Goal: Register for event/course

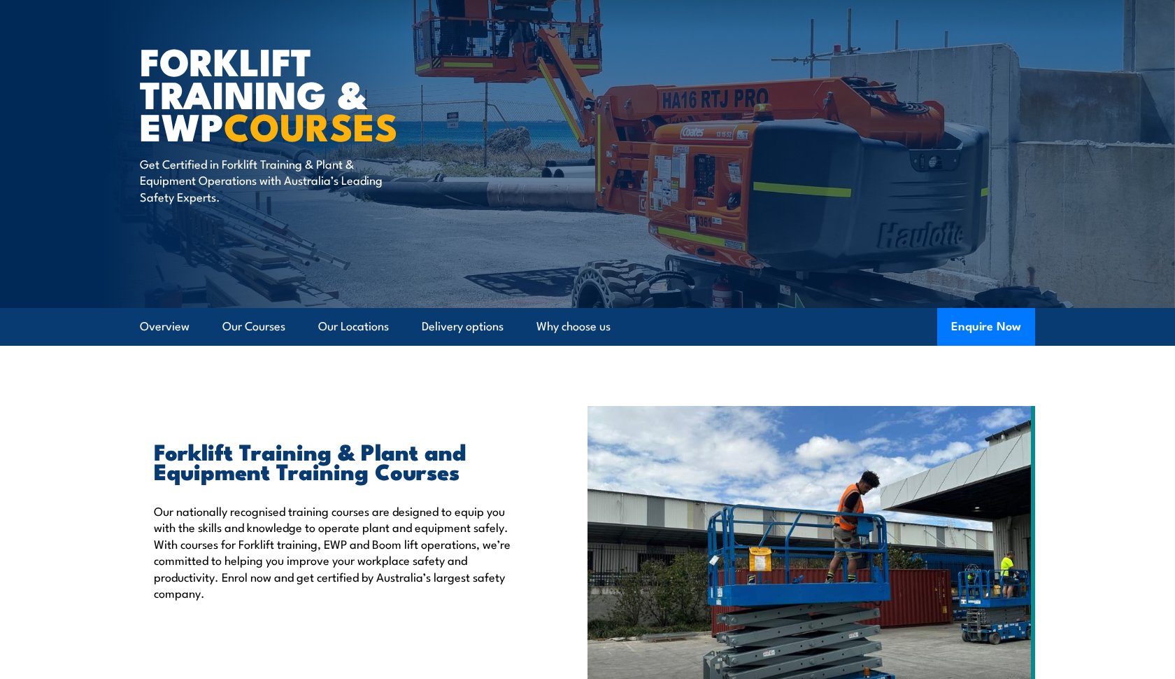
scroll to position [102, 0]
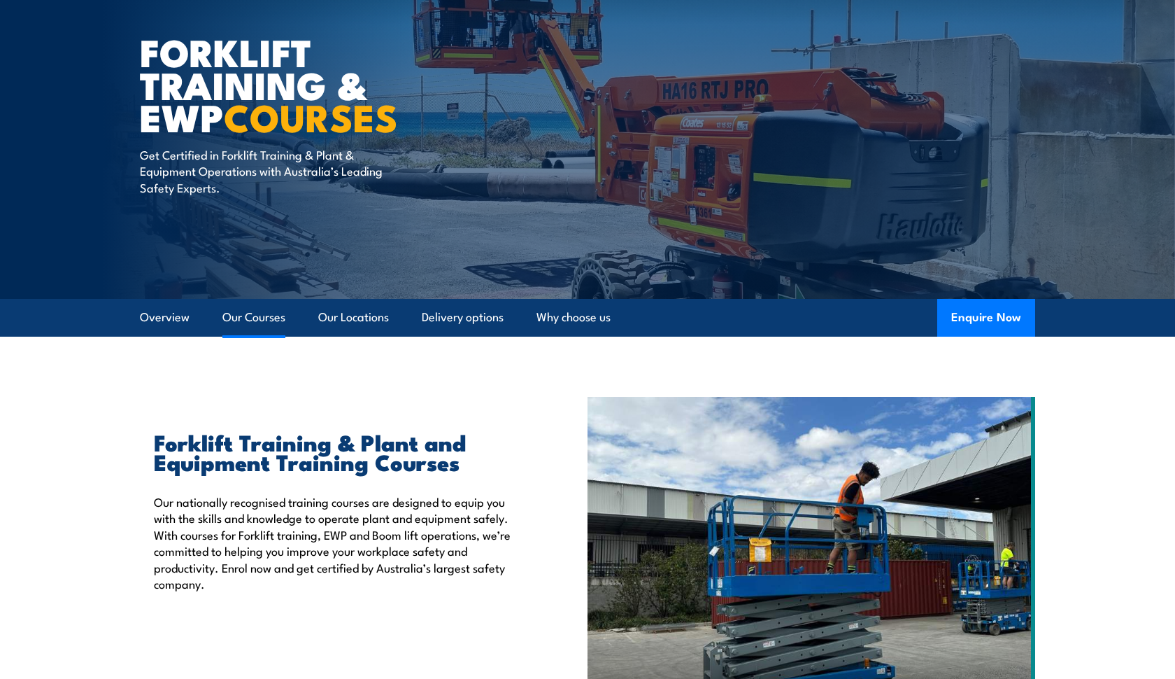
click at [263, 320] on link "Our Courses" at bounding box center [253, 317] width 63 height 37
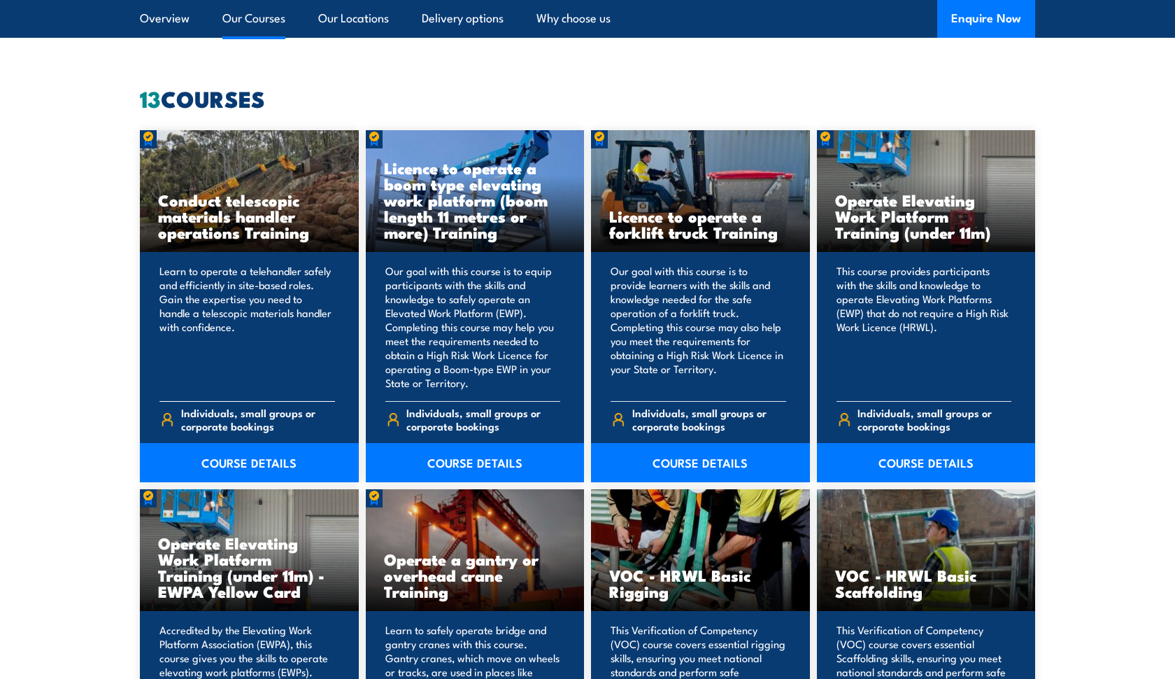
scroll to position [1062, 0]
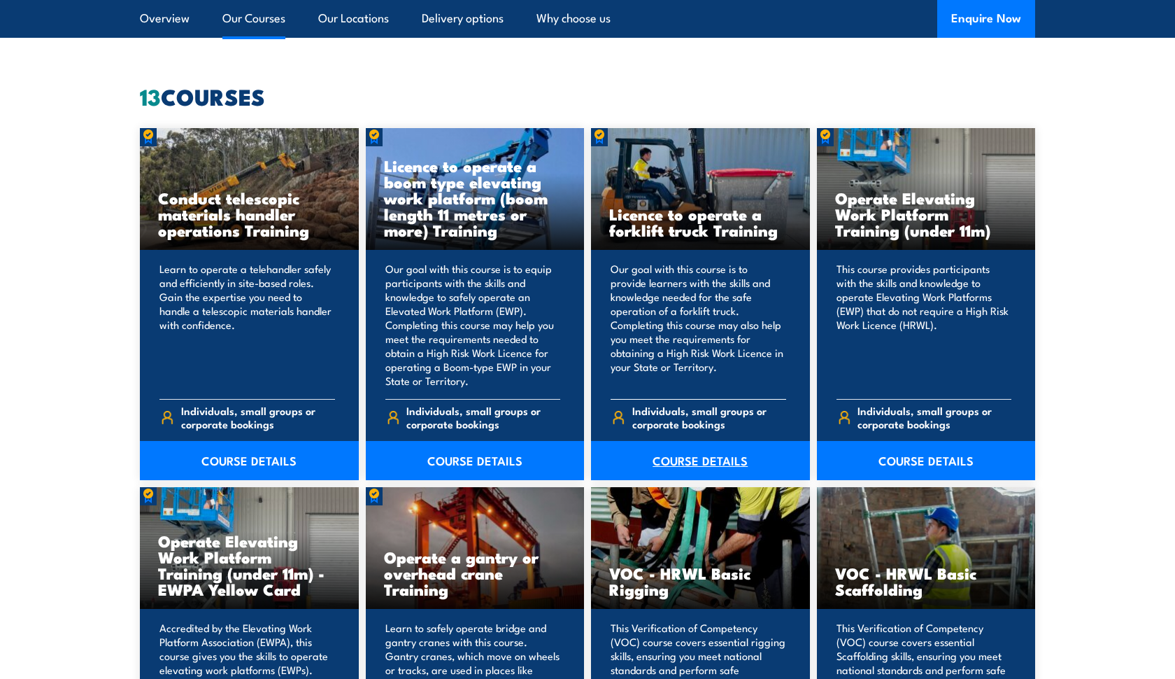
click at [698, 468] on link "COURSE DETAILS" at bounding box center [700, 460] width 219 height 39
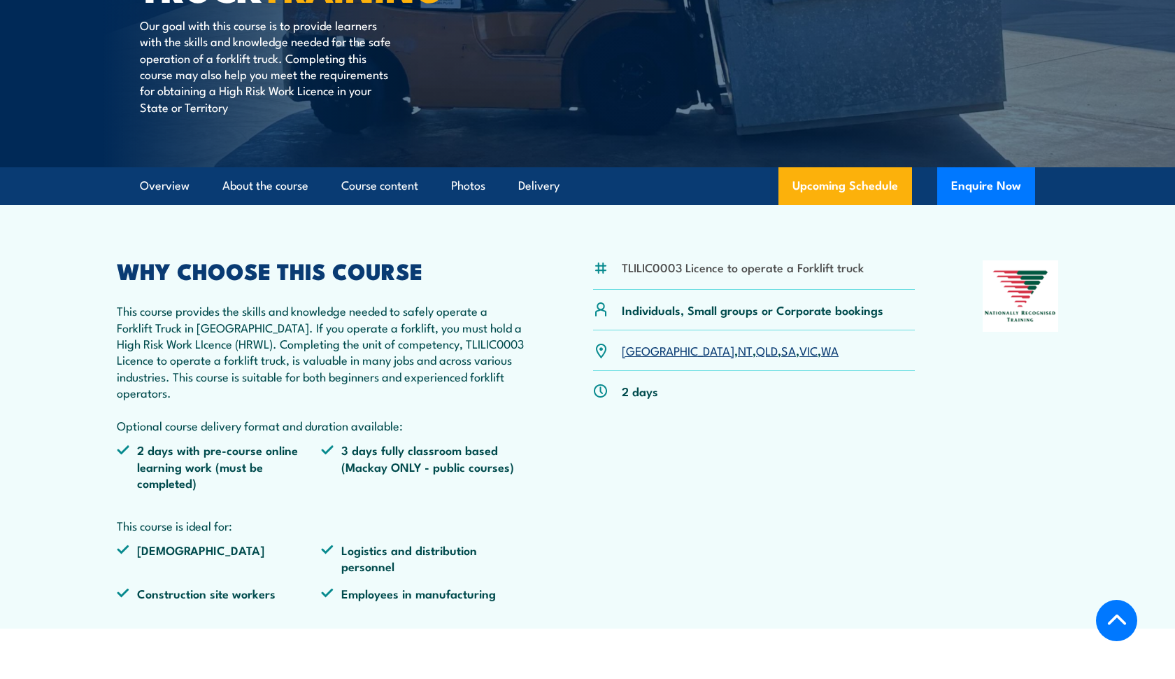
scroll to position [285, 0]
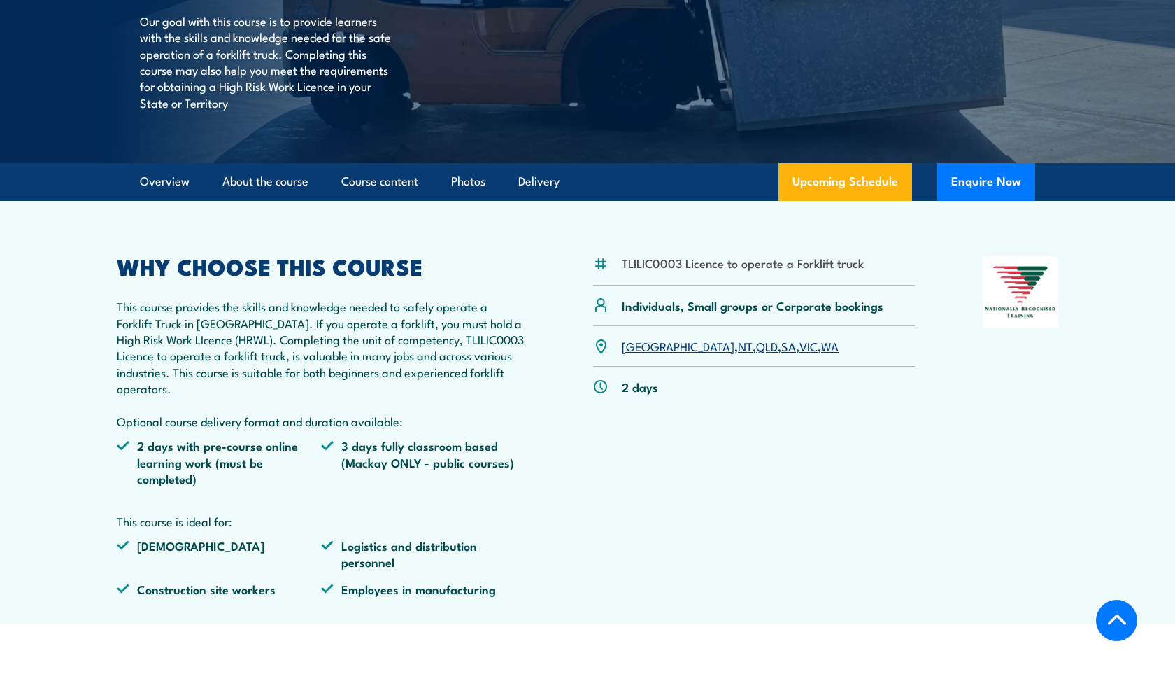
click at [782, 345] on link "SA" at bounding box center [789, 345] width 15 height 17
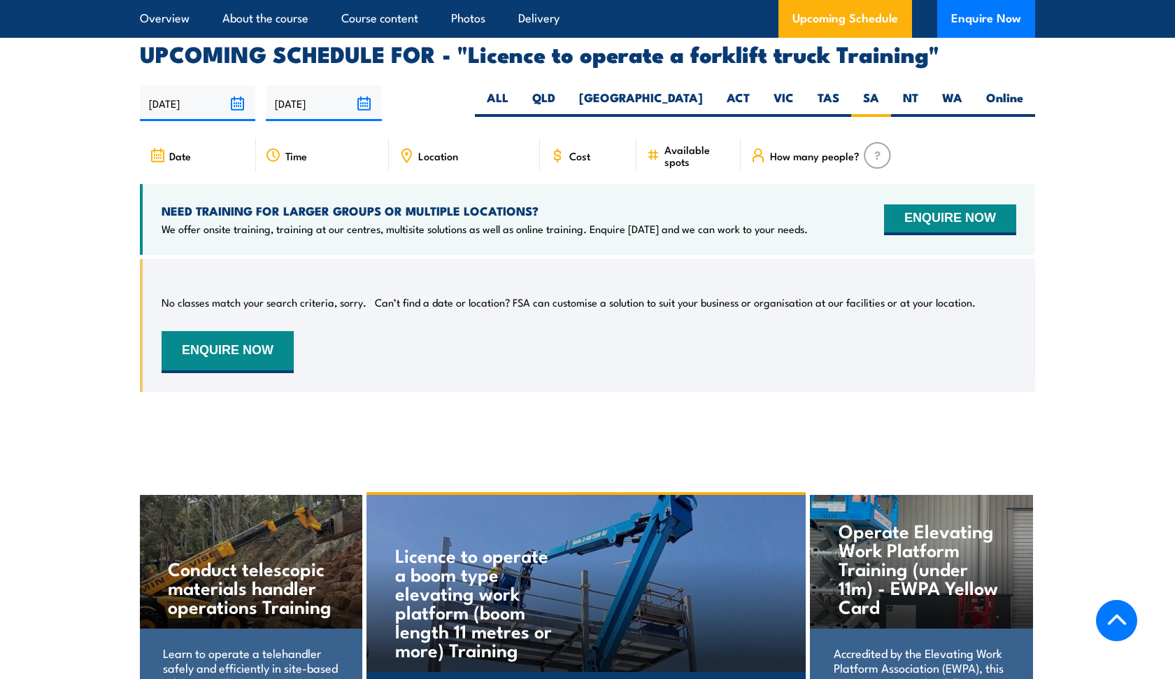
scroll to position [2267, 0]
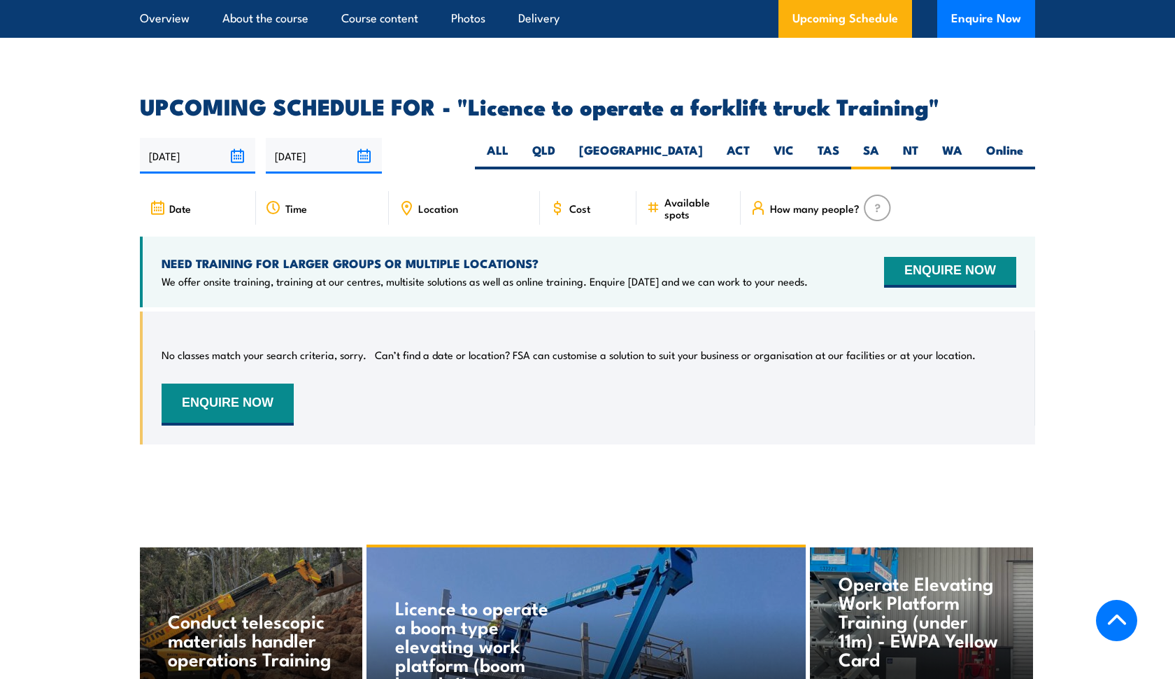
click at [684, 196] on span "Available spots" at bounding box center [698, 208] width 66 height 24
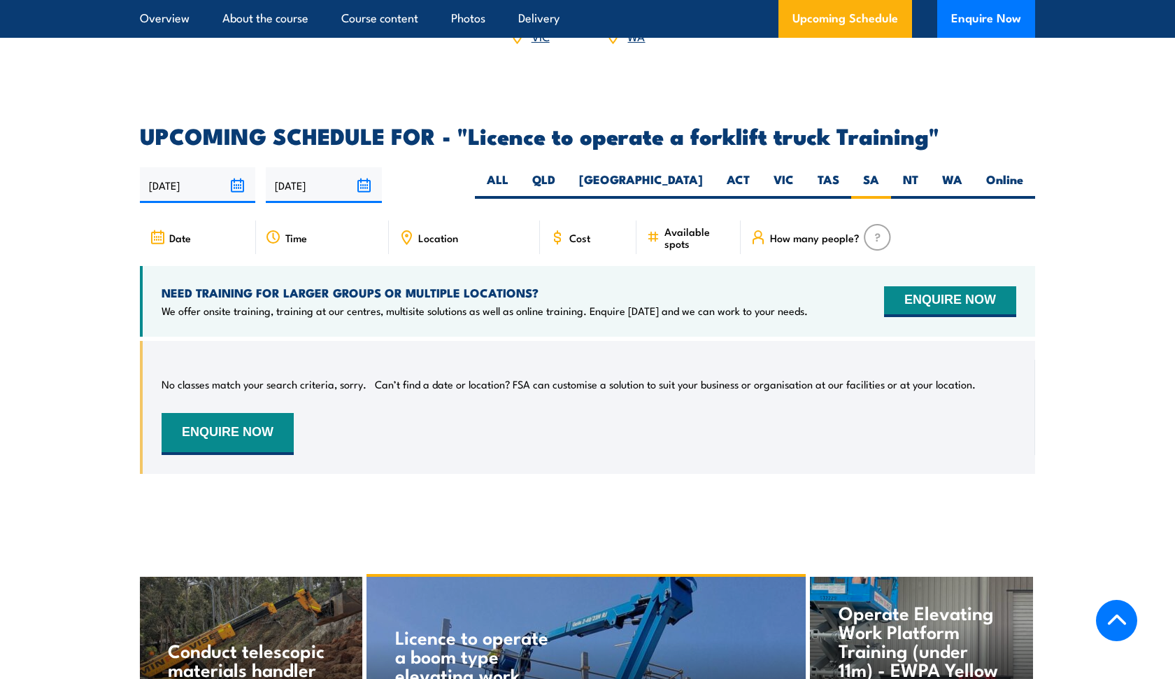
scroll to position [2231, 0]
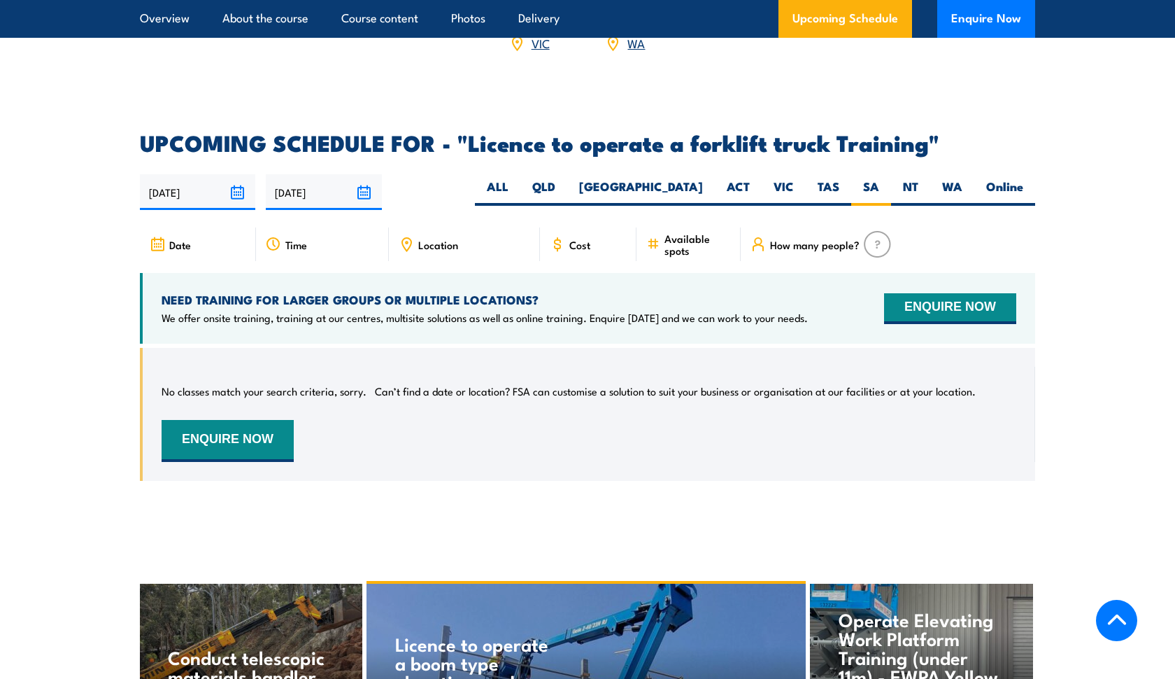
click at [164, 237] on icon at bounding box center [158, 244] width 16 height 15
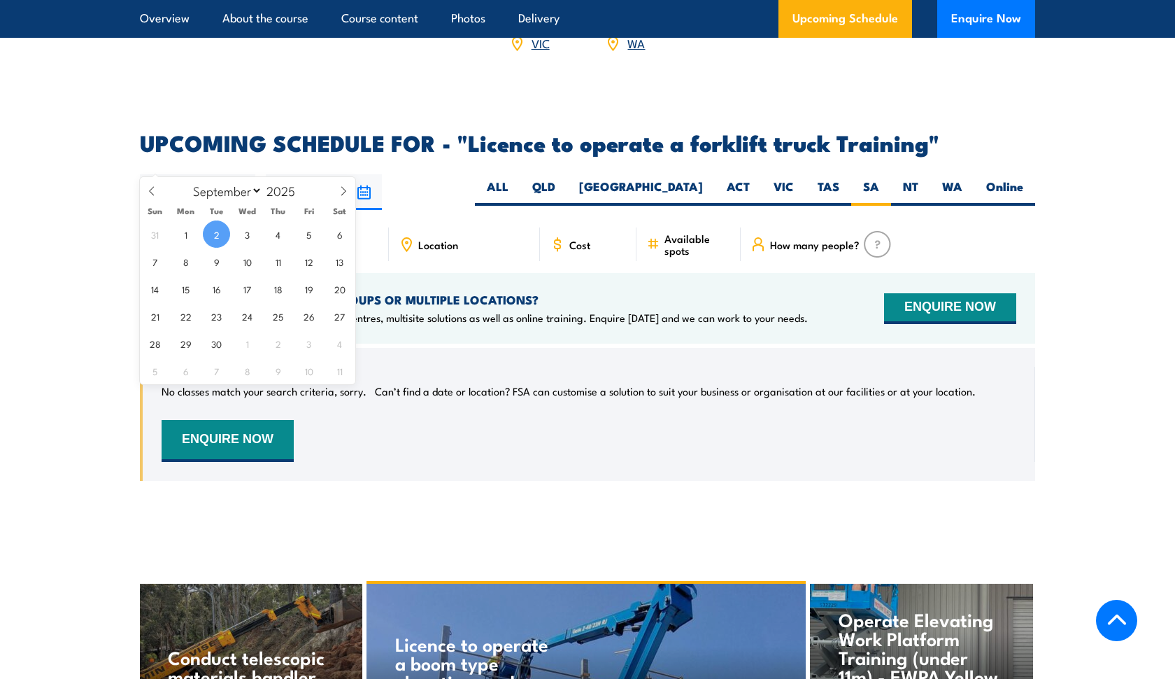
click at [232, 174] on input "[DATE]" at bounding box center [197, 192] width 115 height 36
click at [160, 311] on span "21" at bounding box center [154, 315] width 27 height 27
type input "21/09/2025"
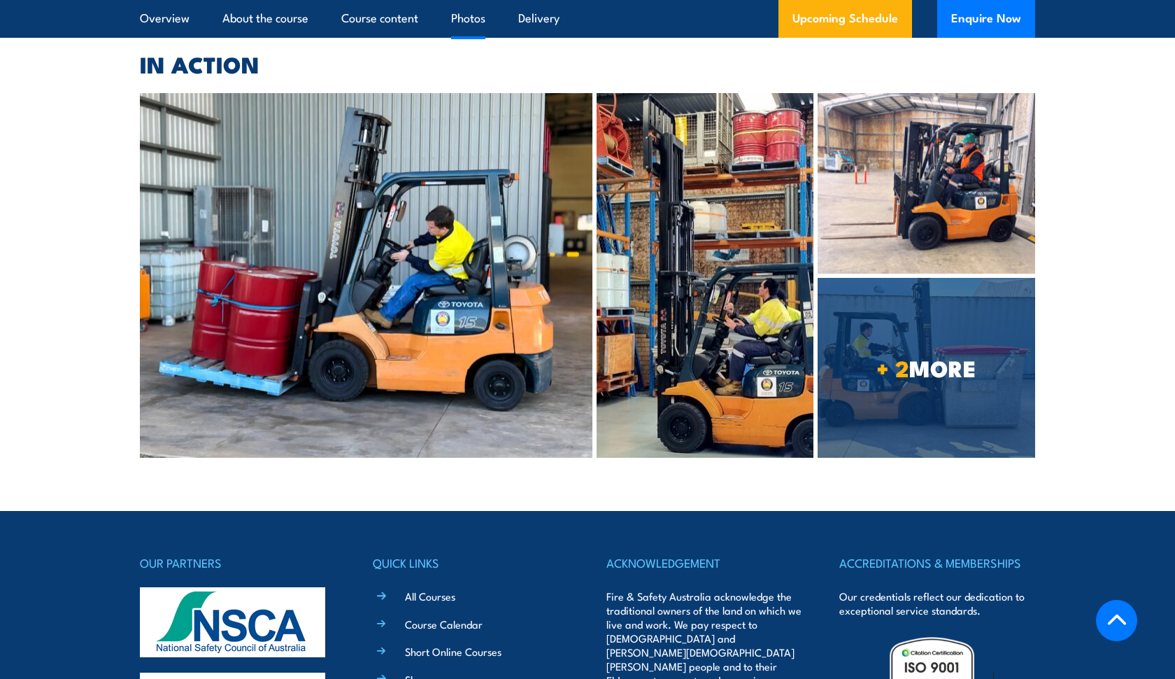
scroll to position [3279, 0]
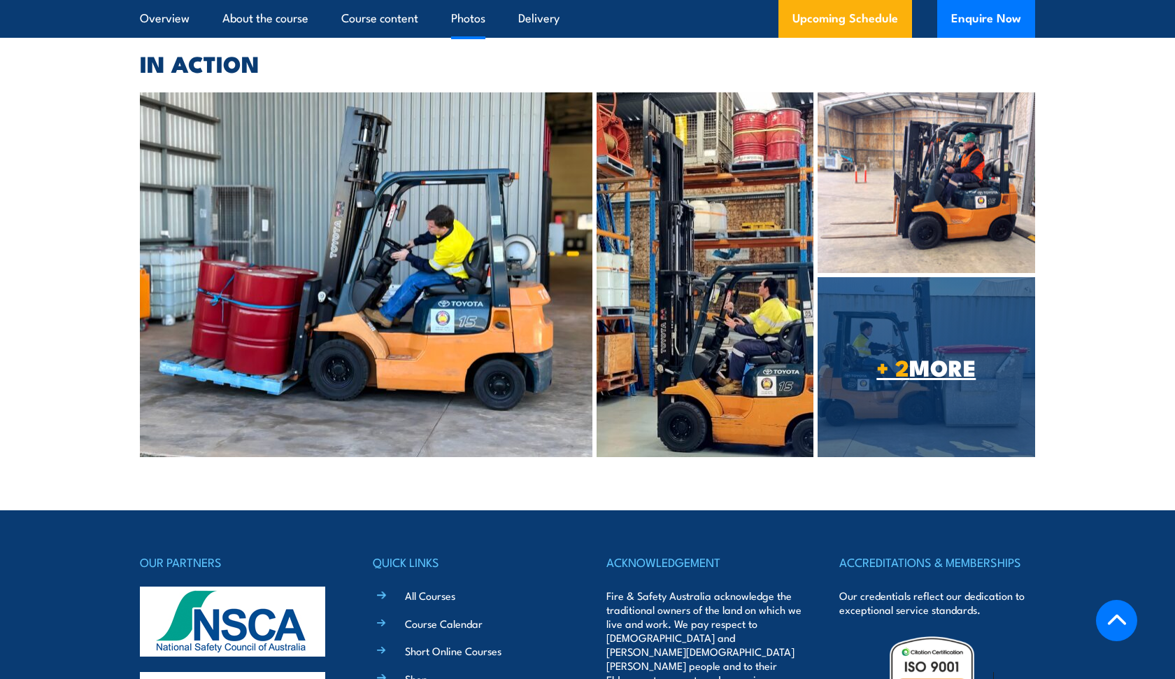
click at [877, 349] on strong "+ 2" at bounding box center [893, 366] width 33 height 35
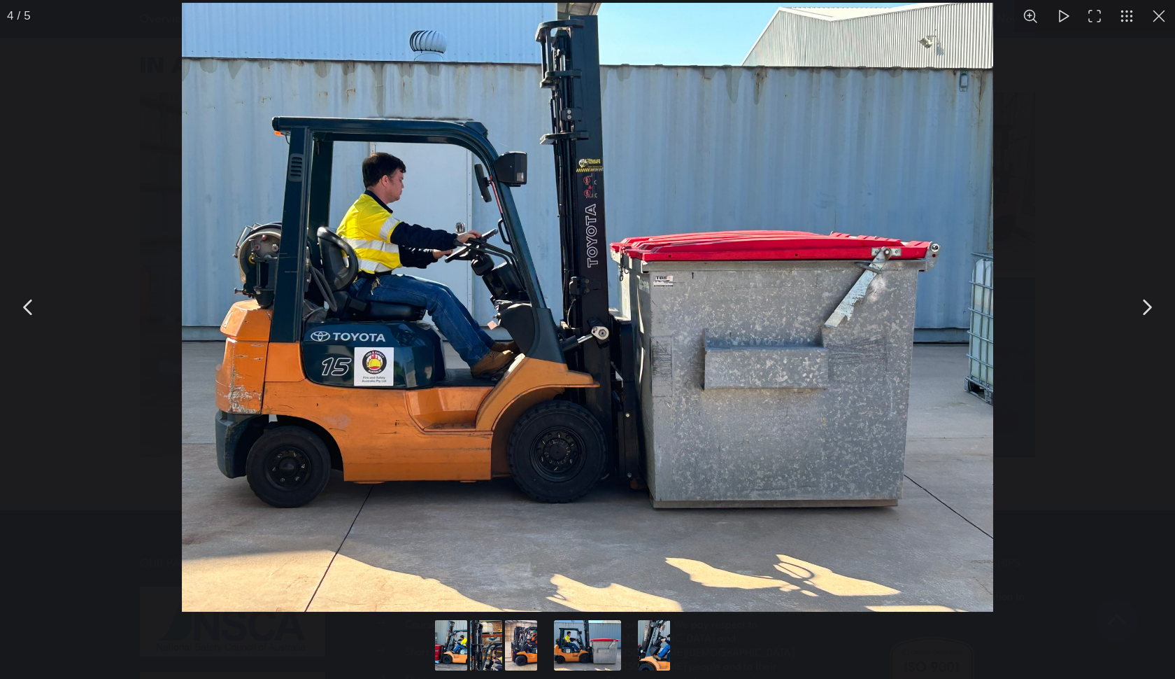
click at [1145, 316] on button "You can close this modal content with the ESC key" at bounding box center [1146, 307] width 35 height 35
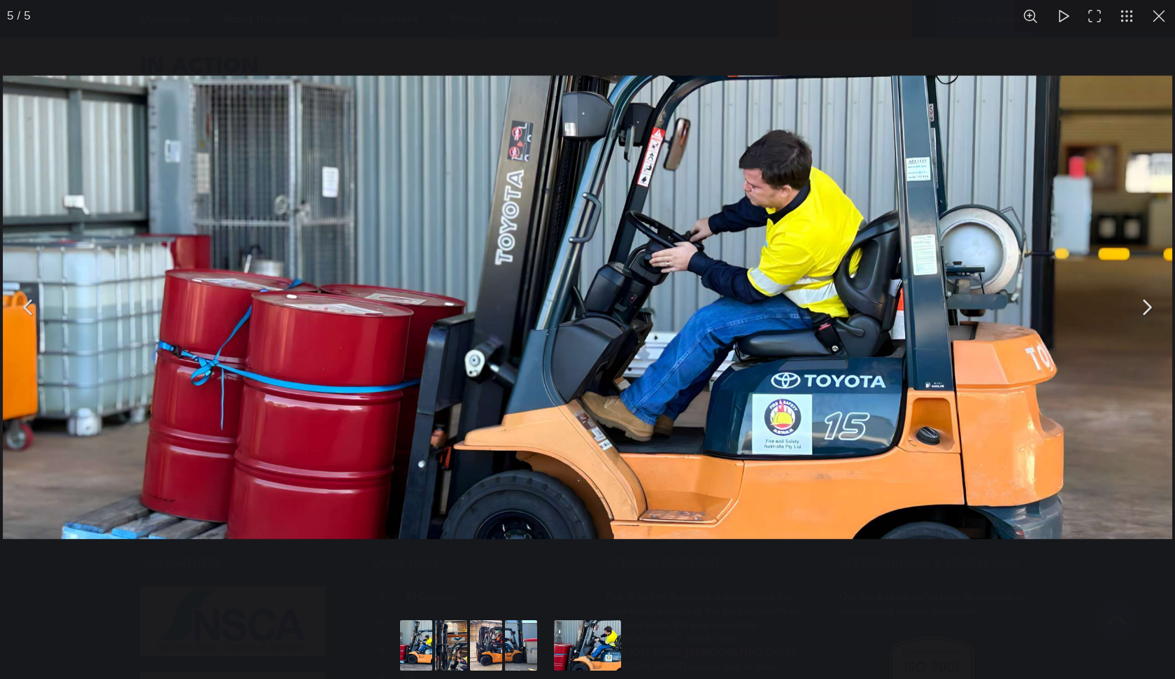
click at [1145, 316] on button "You can close this modal content with the ESC key" at bounding box center [1146, 307] width 35 height 35
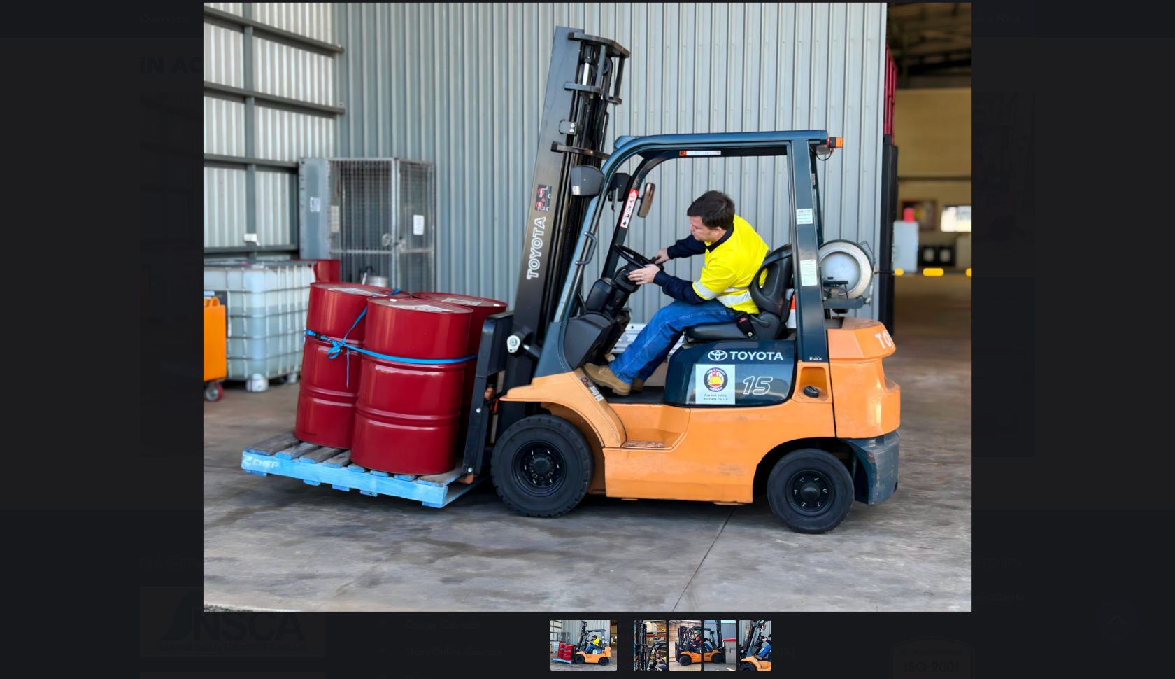
click at [1145, 316] on button "You can close this modal content with the ESC key" at bounding box center [1146, 307] width 35 height 35
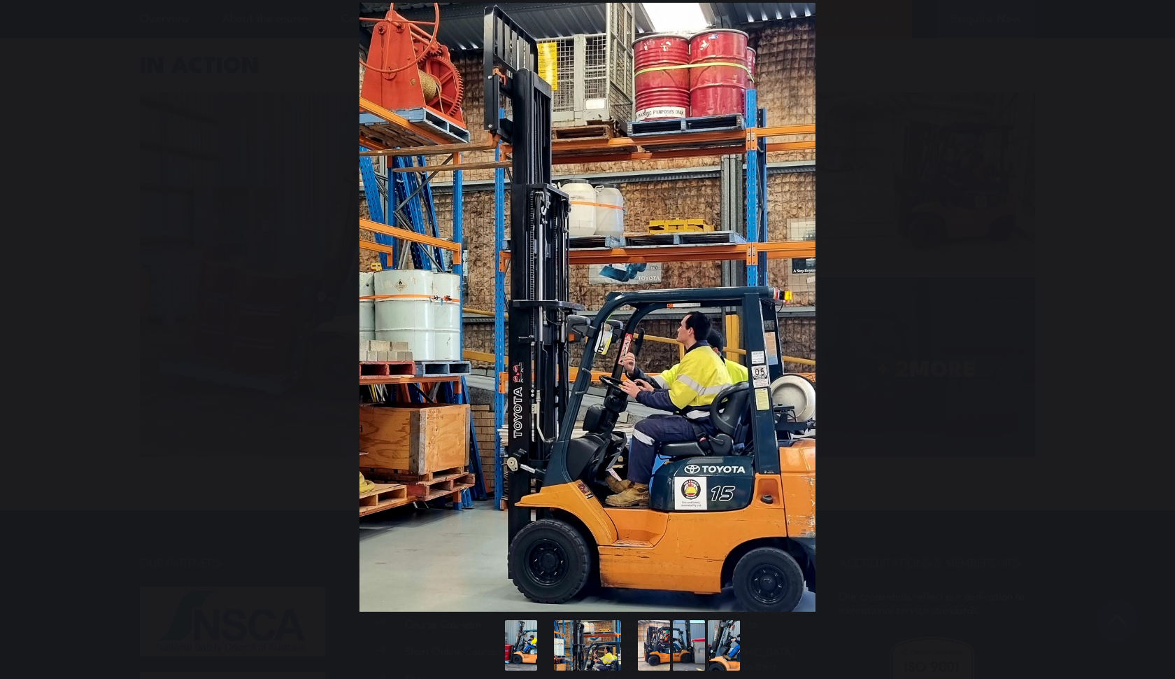
click at [1145, 316] on button "You can close this modal content with the ESC key" at bounding box center [1146, 307] width 35 height 35
